Goal: Information Seeking & Learning: Learn about a topic

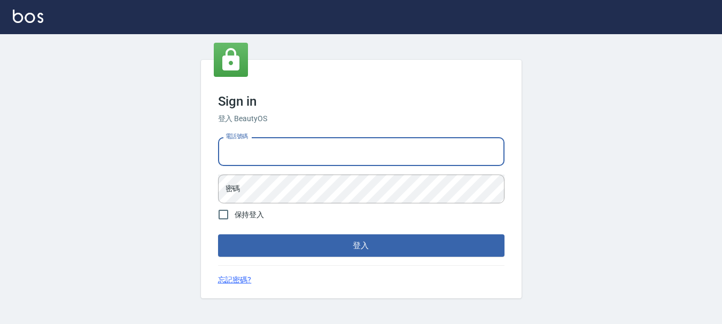
click at [259, 153] on input "電話號碼" at bounding box center [361, 151] width 286 height 29
type input "0983811952"
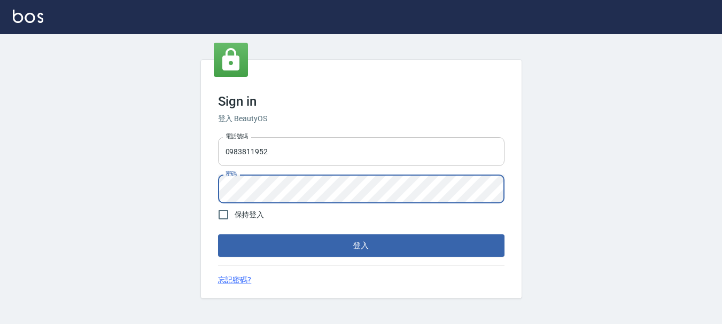
click at [218, 235] on button "登入" at bounding box center [361, 246] width 286 height 22
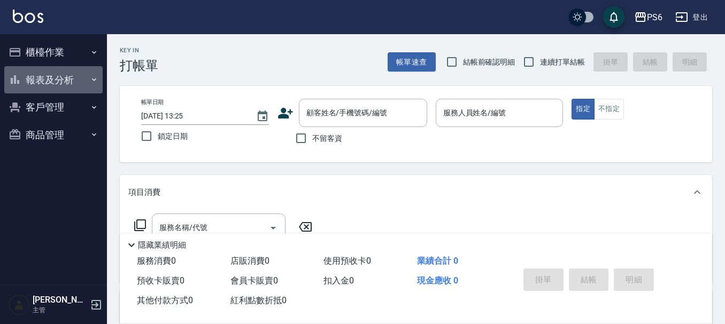
click at [42, 76] on button "報表及分析" at bounding box center [53, 80] width 98 height 28
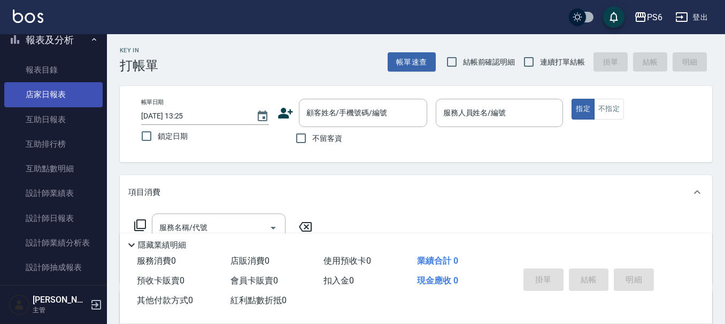
scroll to position [107, 0]
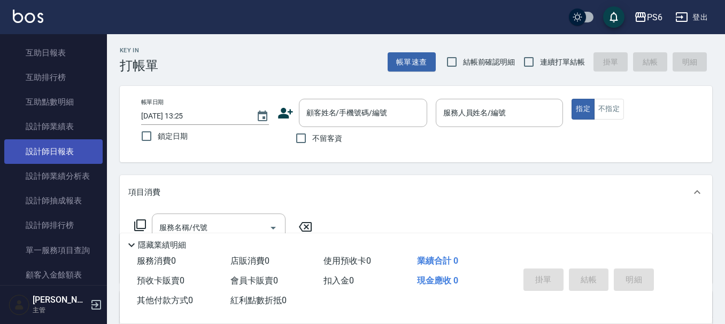
click at [53, 159] on link "設計師日報表" at bounding box center [53, 151] width 98 height 25
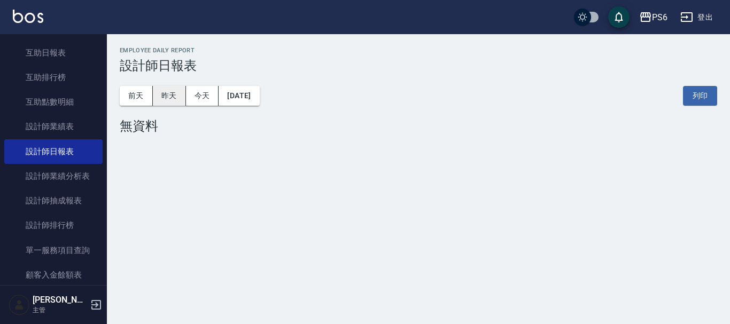
click at [173, 98] on button "昨天" at bounding box center [169, 96] width 33 height 20
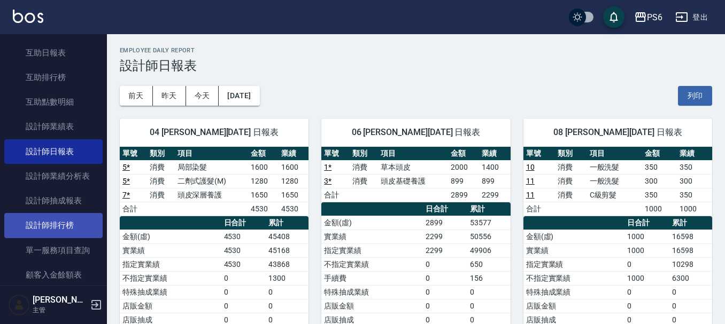
click at [68, 222] on link "設計師排行榜" at bounding box center [53, 225] width 98 height 25
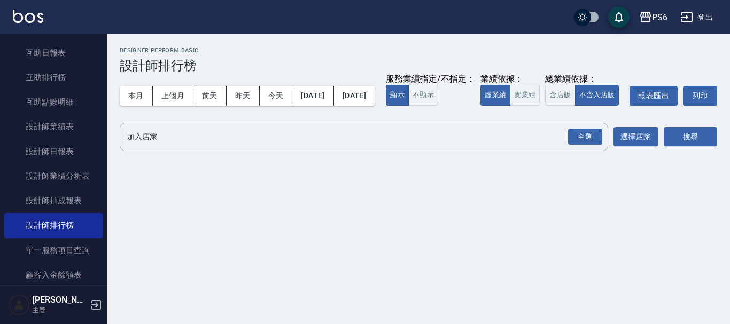
drag, startPoint x: 587, startPoint y: 160, endPoint x: 729, endPoint y: 157, distance: 142.7
click at [588, 145] on div "全選" at bounding box center [585, 137] width 34 height 17
drag, startPoint x: 695, startPoint y: 156, endPoint x: 680, endPoint y: 156, distance: 15.0
click at [695, 147] on button "搜尋" at bounding box center [690, 138] width 53 height 20
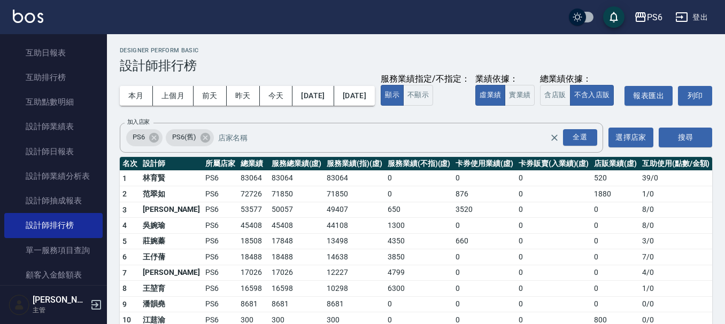
click at [476, 60] on h3 "設計師排行榜" at bounding box center [416, 65] width 592 height 15
click at [175, 94] on button "上個月" at bounding box center [173, 96] width 41 height 20
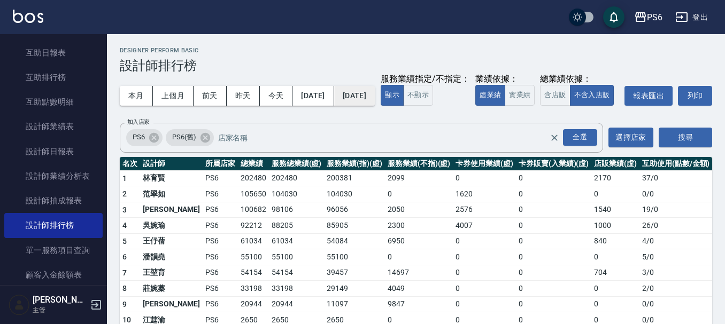
click at [375, 97] on button "[DATE]" at bounding box center [354, 96] width 41 height 20
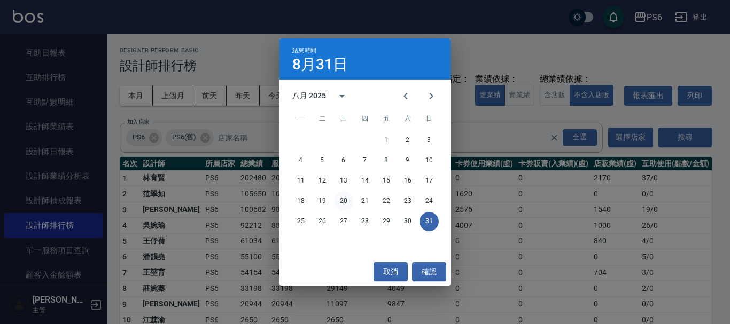
click at [350, 205] on button "20" at bounding box center [343, 201] width 19 height 19
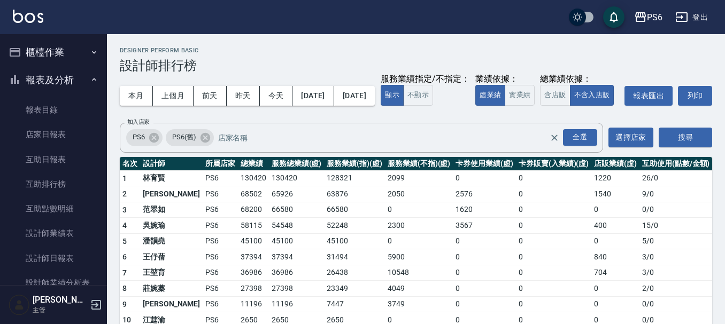
click at [61, 52] on button "櫃檯作業" at bounding box center [53, 52] width 98 height 28
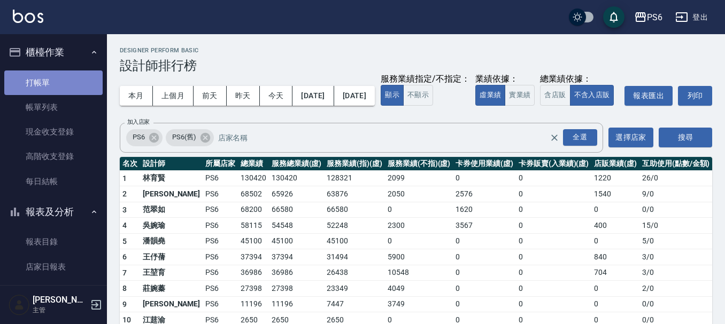
click at [64, 81] on link "打帳單" at bounding box center [53, 83] width 98 height 25
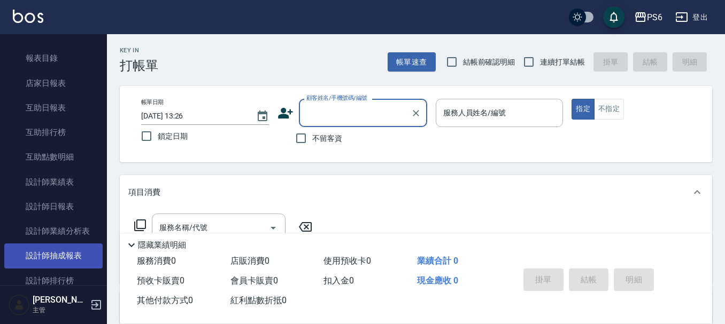
scroll to position [214, 0]
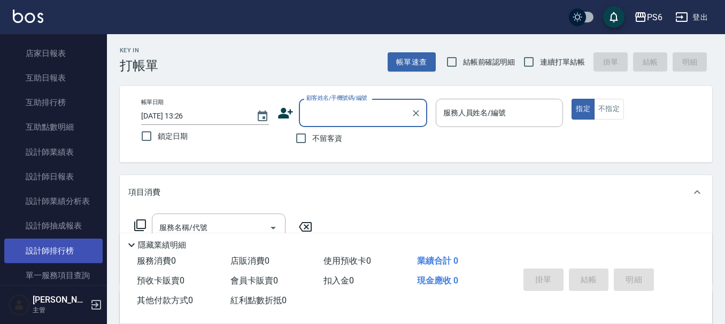
click at [81, 245] on link "設計師排行榜" at bounding box center [53, 251] width 98 height 25
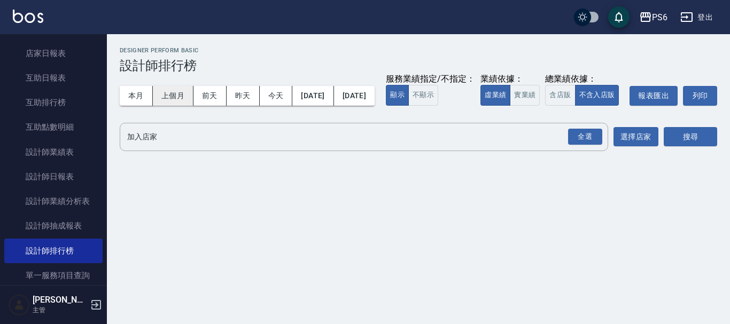
click at [172, 102] on button "上個月" at bounding box center [173, 96] width 41 height 20
click at [375, 96] on button "[DATE]" at bounding box center [354, 96] width 41 height 20
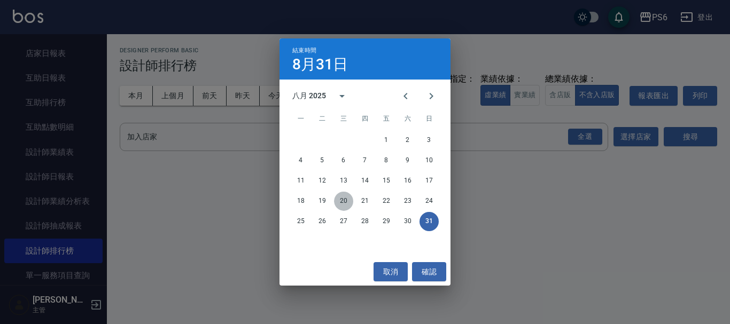
click at [346, 205] on button "20" at bounding box center [343, 201] width 19 height 19
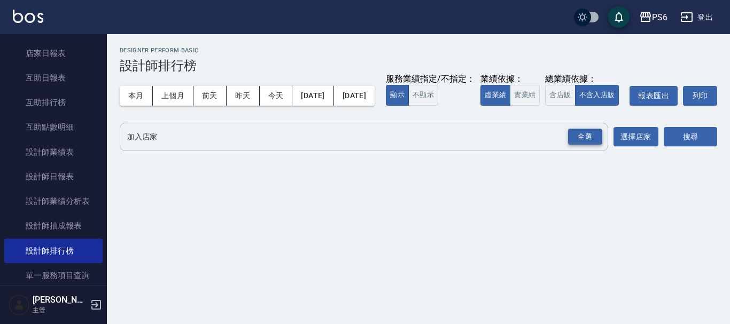
click at [598, 145] on div "全選" at bounding box center [585, 137] width 34 height 17
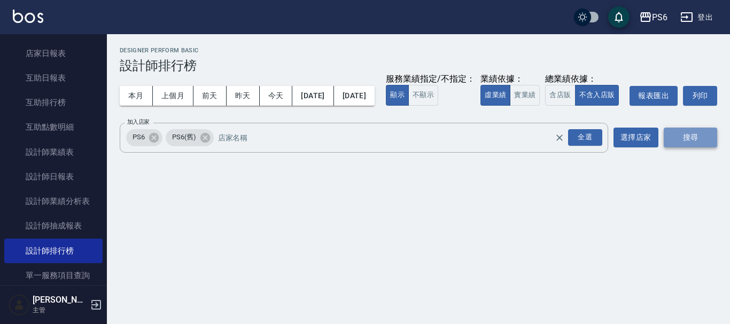
click at [694, 147] on button "搜尋" at bounding box center [690, 138] width 53 height 20
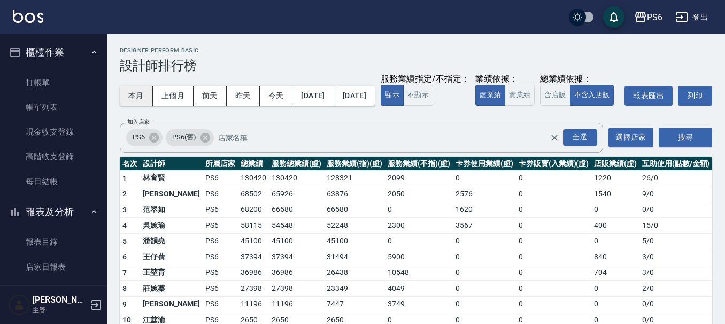
click at [143, 102] on button "本月" at bounding box center [136, 96] width 33 height 20
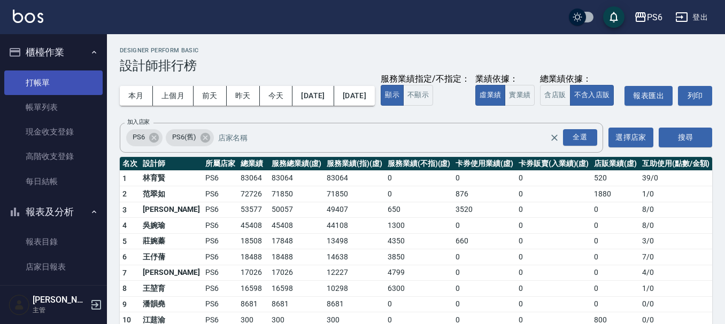
click at [51, 76] on link "打帳單" at bounding box center [53, 83] width 98 height 25
